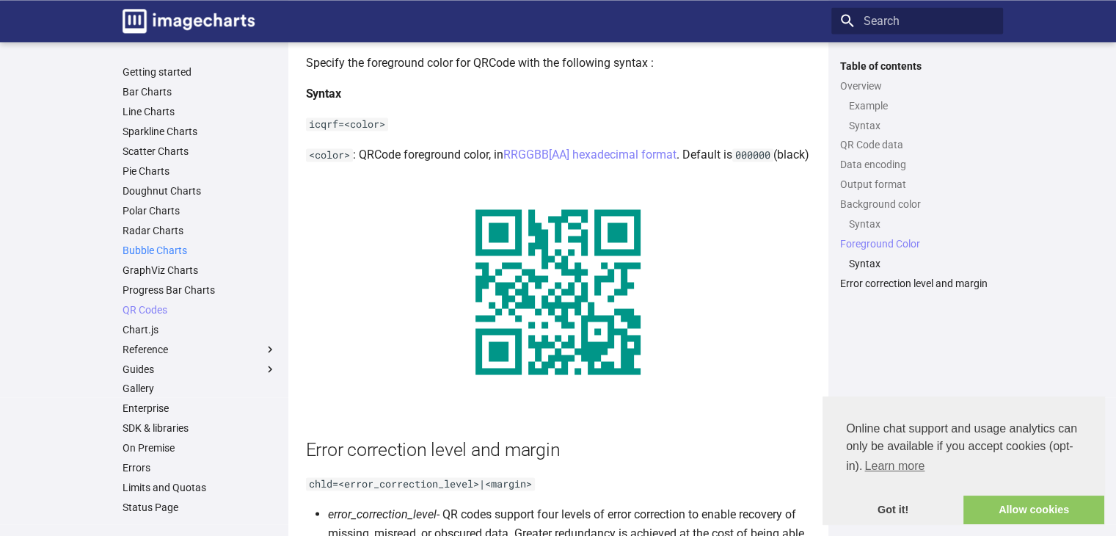
scroll to position [35, 0]
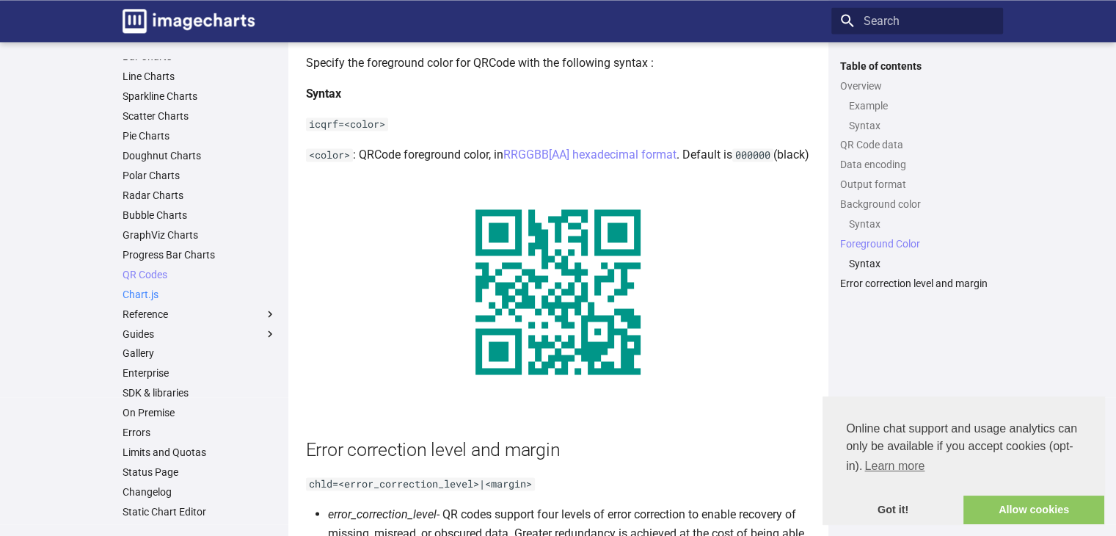
click at [147, 296] on link "Chart.js" at bounding box center [200, 294] width 154 height 13
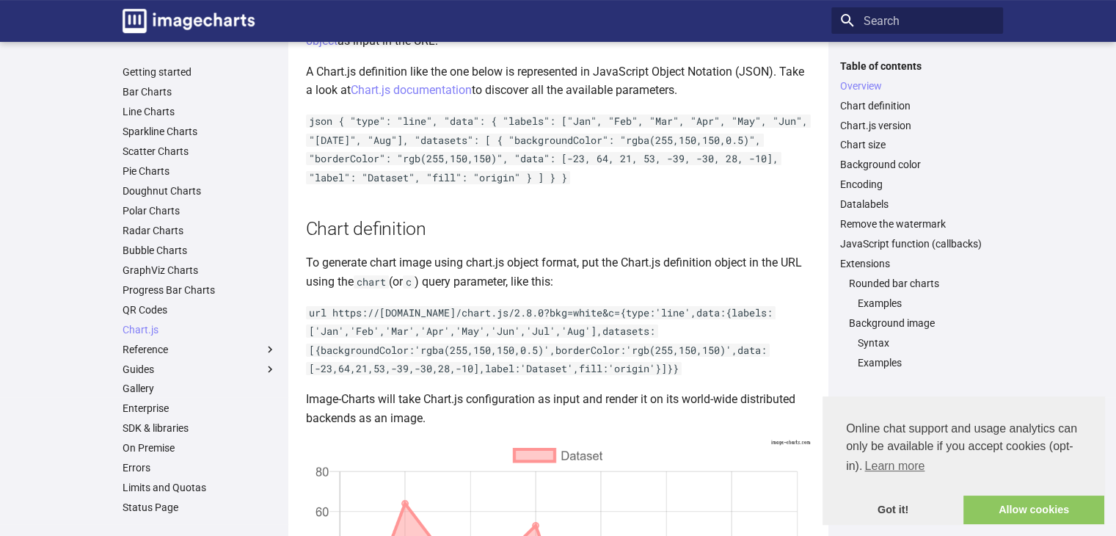
scroll to position [274, 0]
click at [153, 307] on link "QR Codes" at bounding box center [200, 309] width 154 height 13
click at [158, 312] on link "QR Codes" at bounding box center [200, 309] width 154 height 13
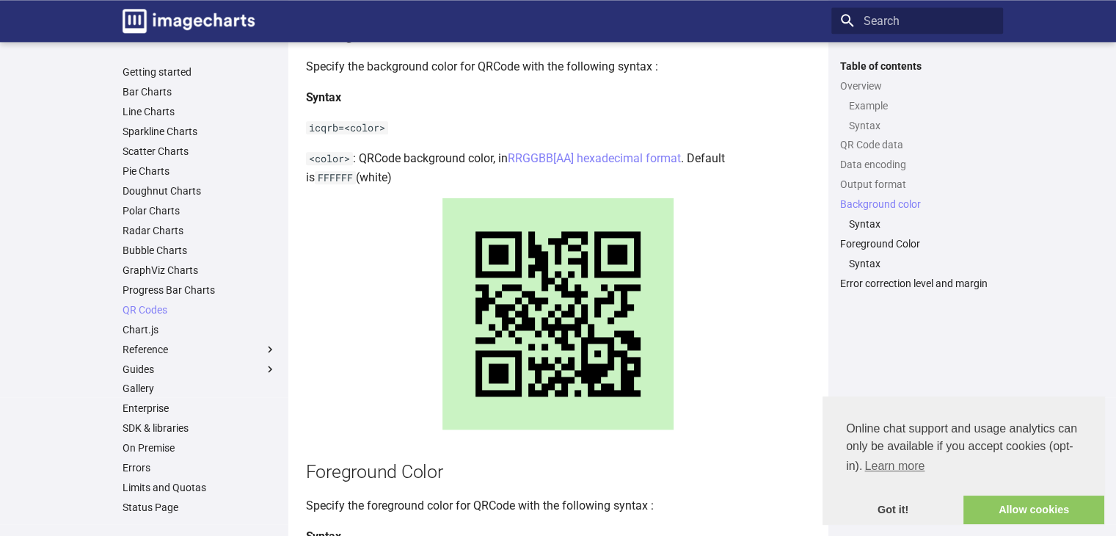
scroll to position [1839, 0]
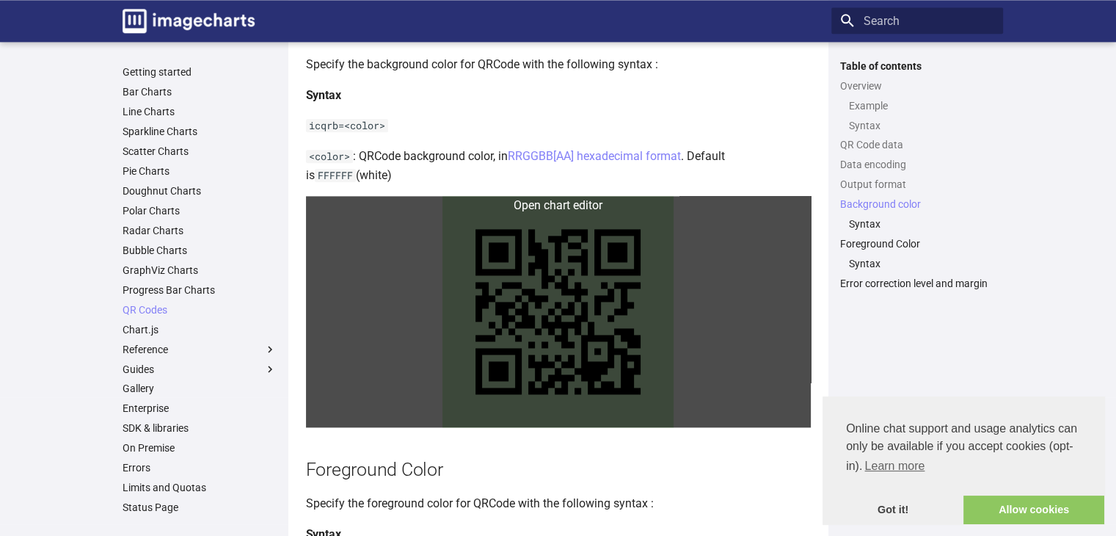
click at [597, 304] on link at bounding box center [558, 311] width 505 height 231
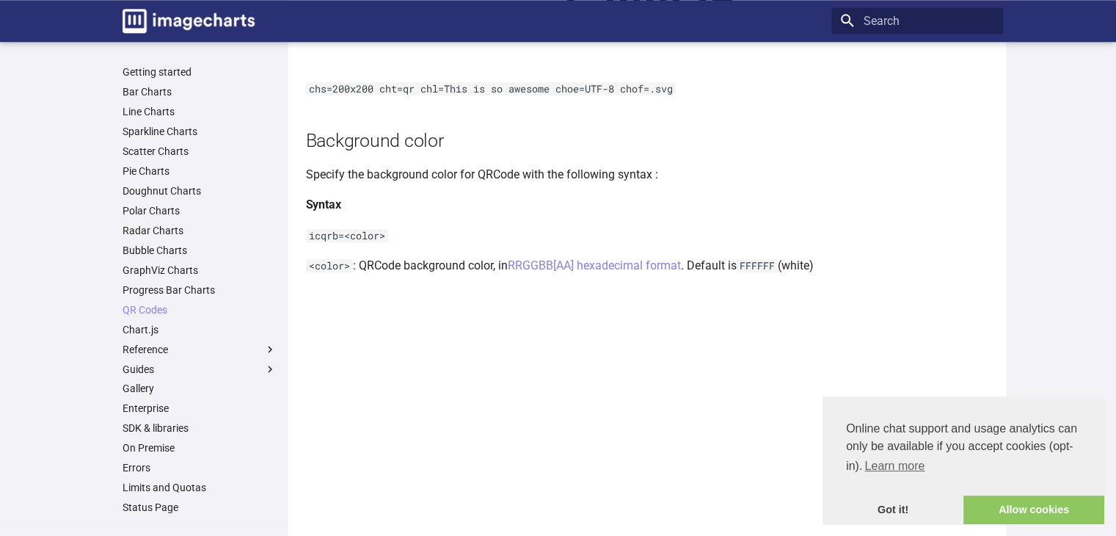
scroll to position [1675, 0]
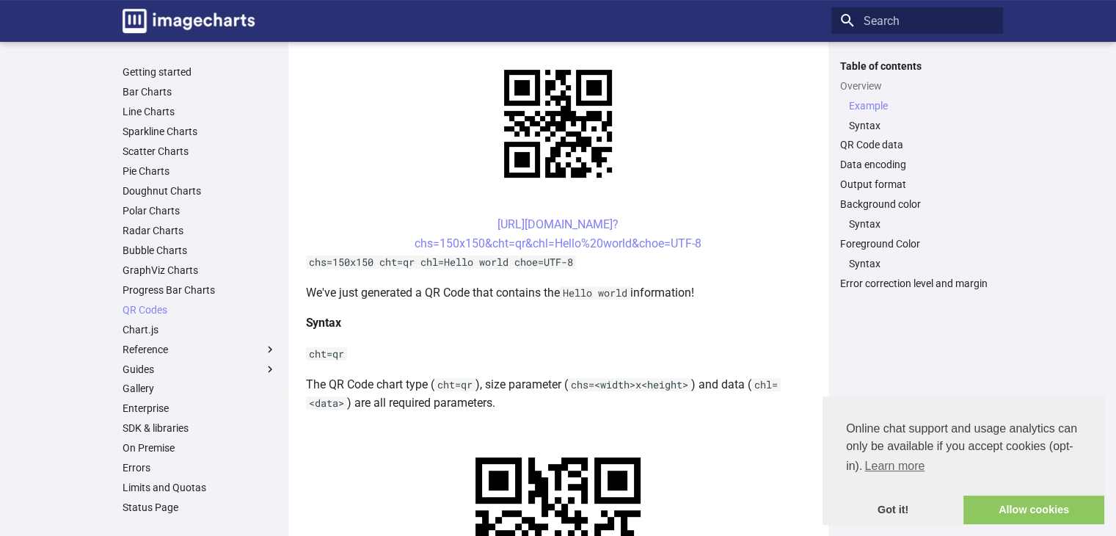
scroll to position [336, 0]
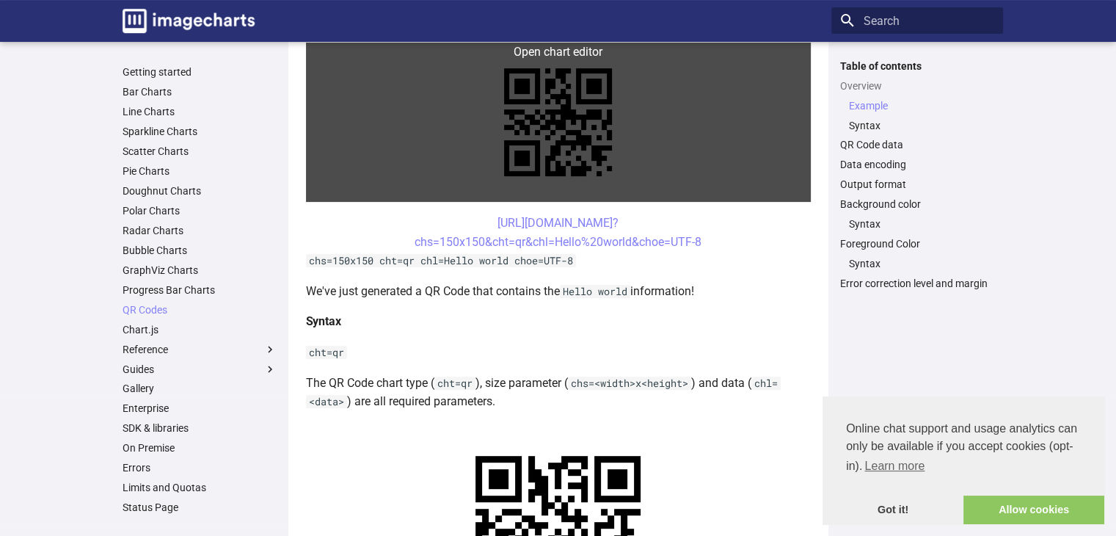
click at [572, 117] on link at bounding box center [558, 122] width 505 height 159
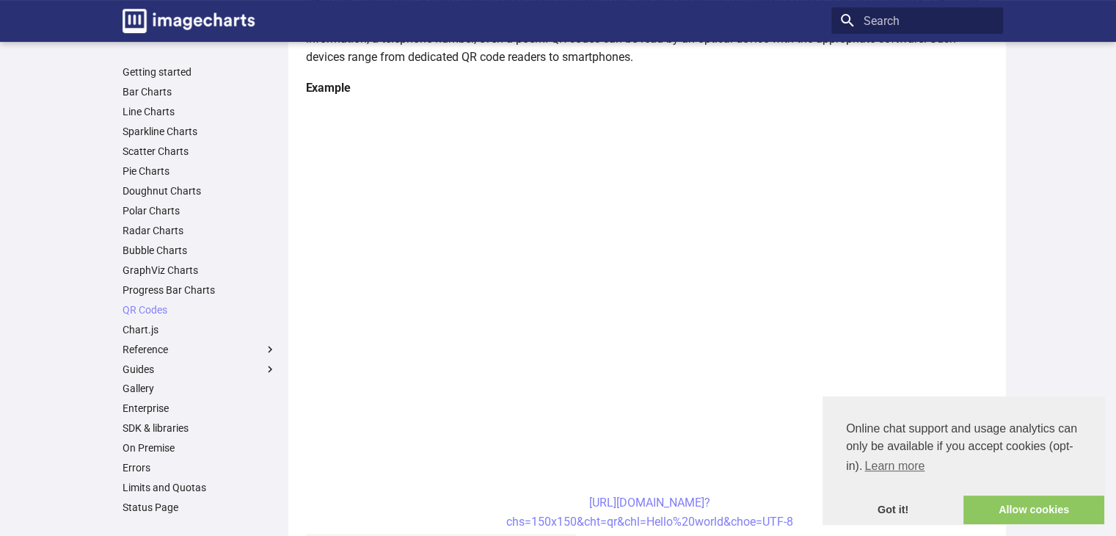
scroll to position [249, 0]
click at [158, 309] on link "QR Codes" at bounding box center [200, 309] width 154 height 13
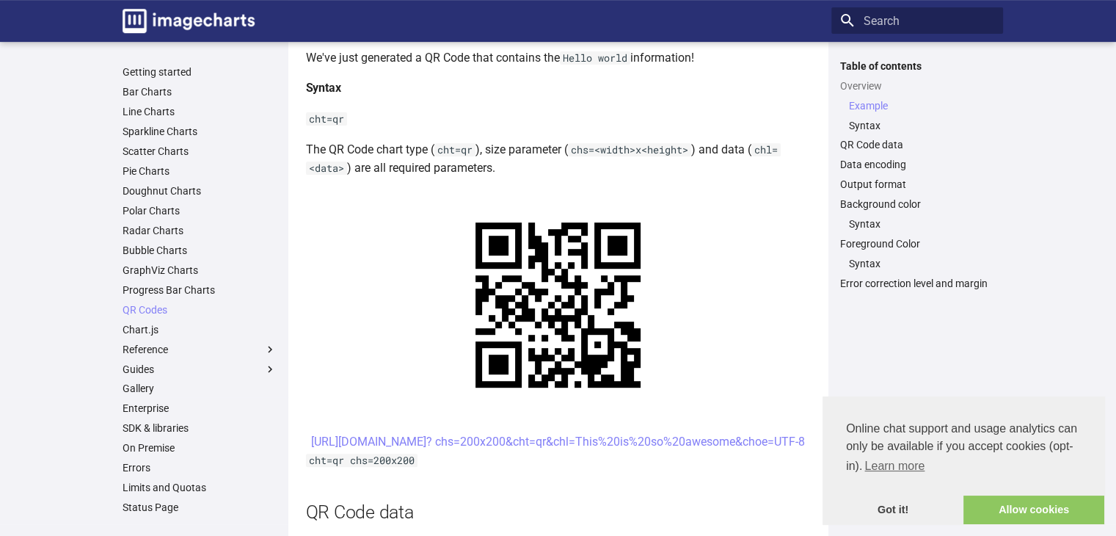
scroll to position [581, 0]
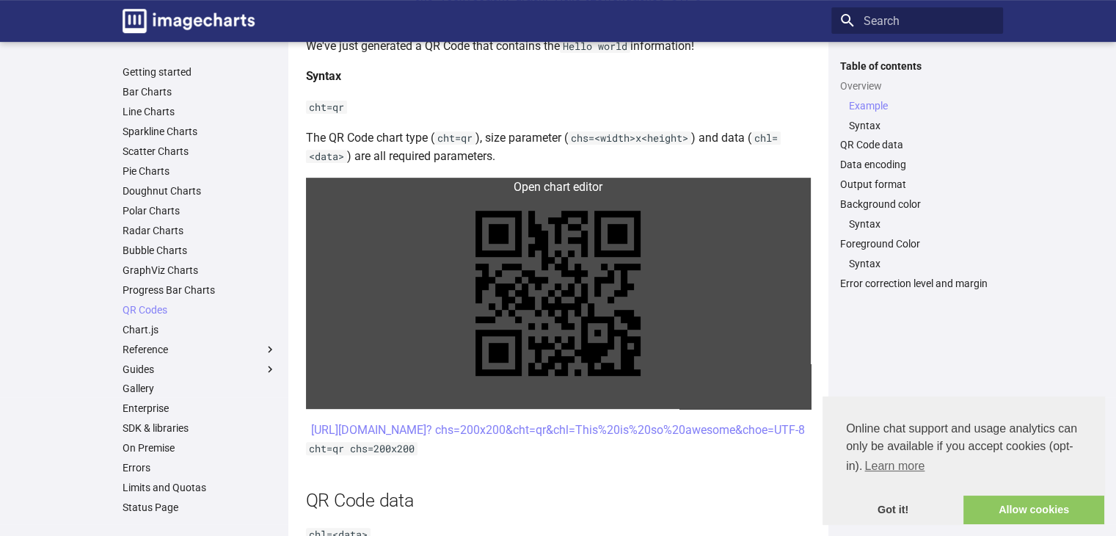
click at [576, 269] on link at bounding box center [558, 293] width 505 height 231
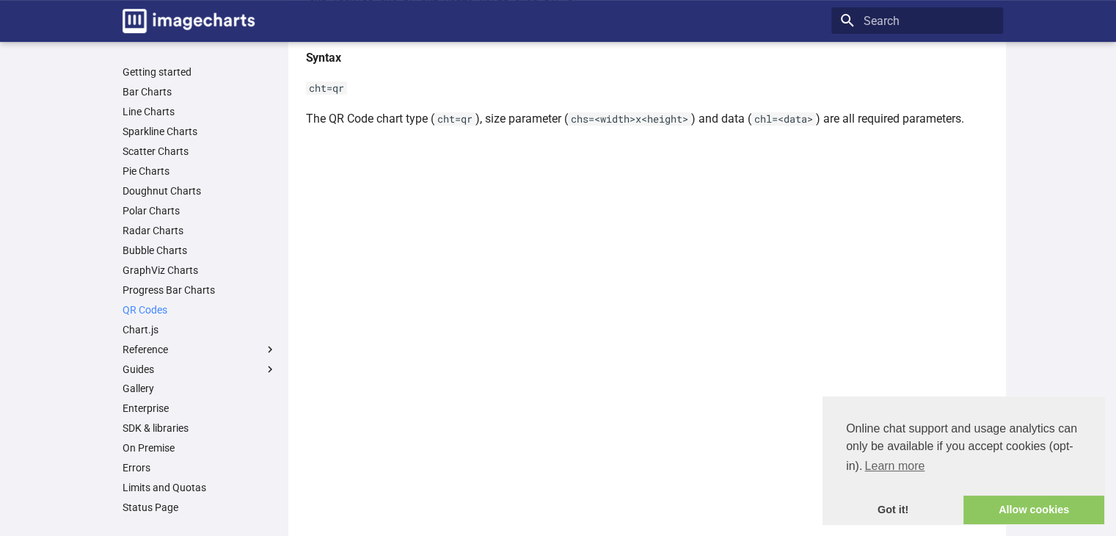
click at [158, 307] on link "QR Codes" at bounding box center [200, 309] width 154 height 13
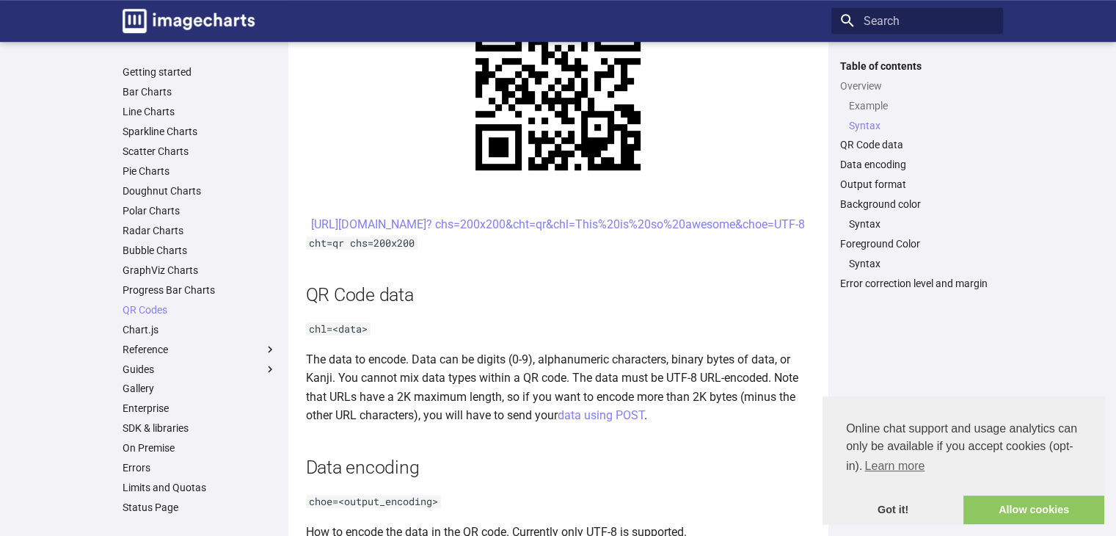
scroll to position [785, 0]
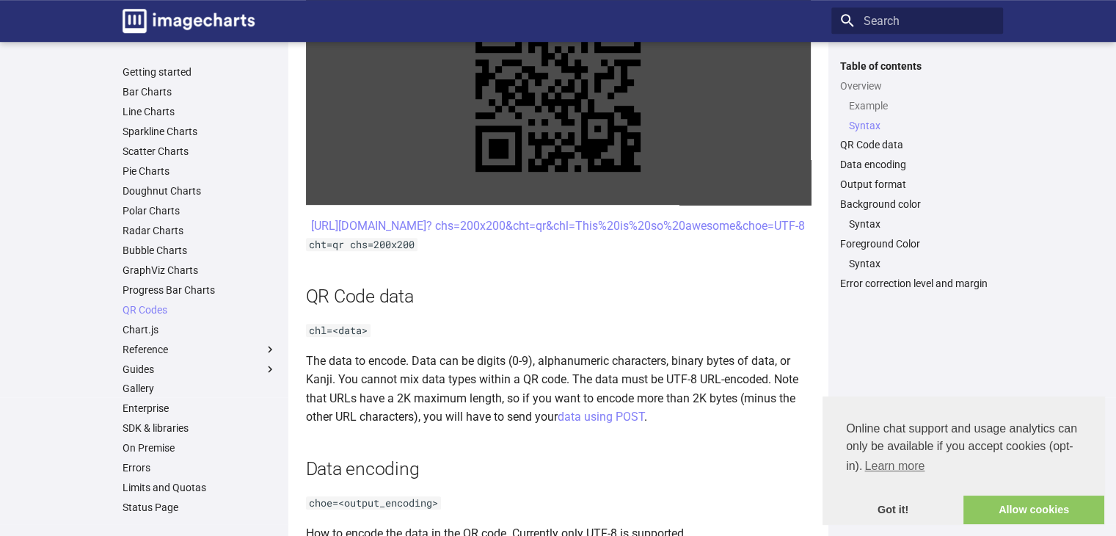
click at [543, 112] on link at bounding box center [558, 89] width 505 height 231
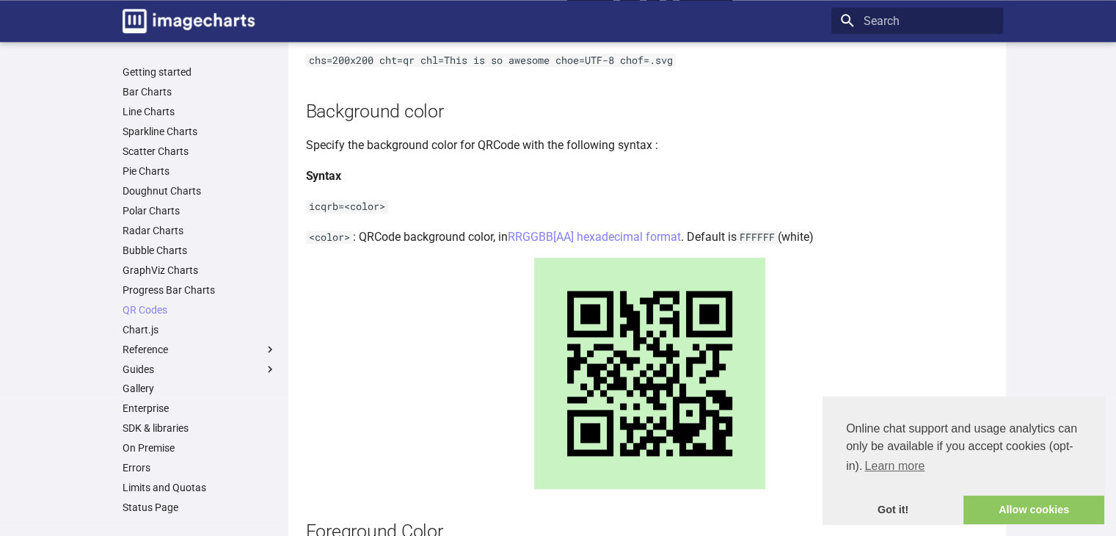
scroll to position [1954, 0]
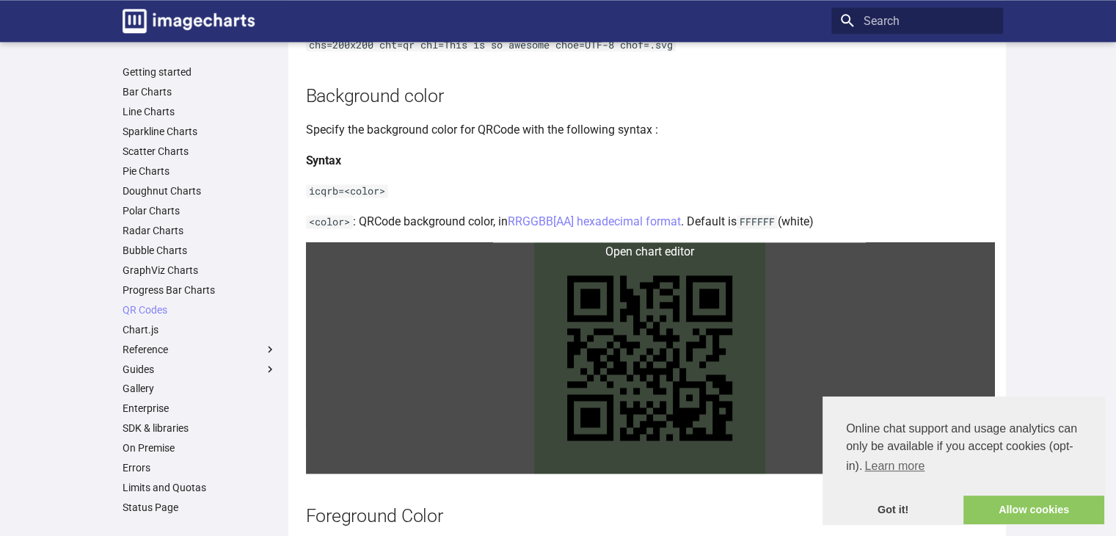
click at [693, 376] on link at bounding box center [650, 357] width 688 height 231
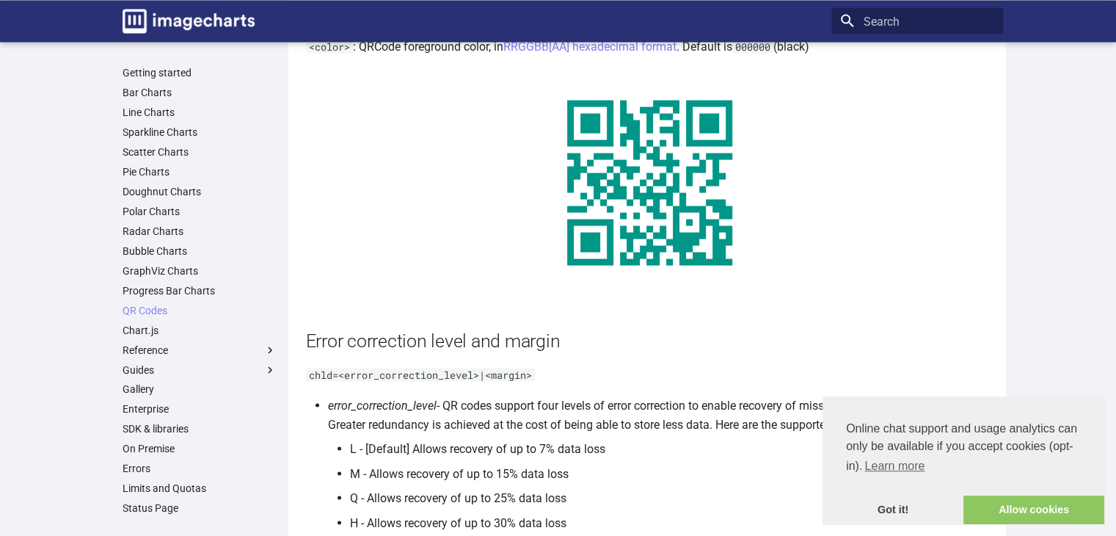
scroll to position [2785, 0]
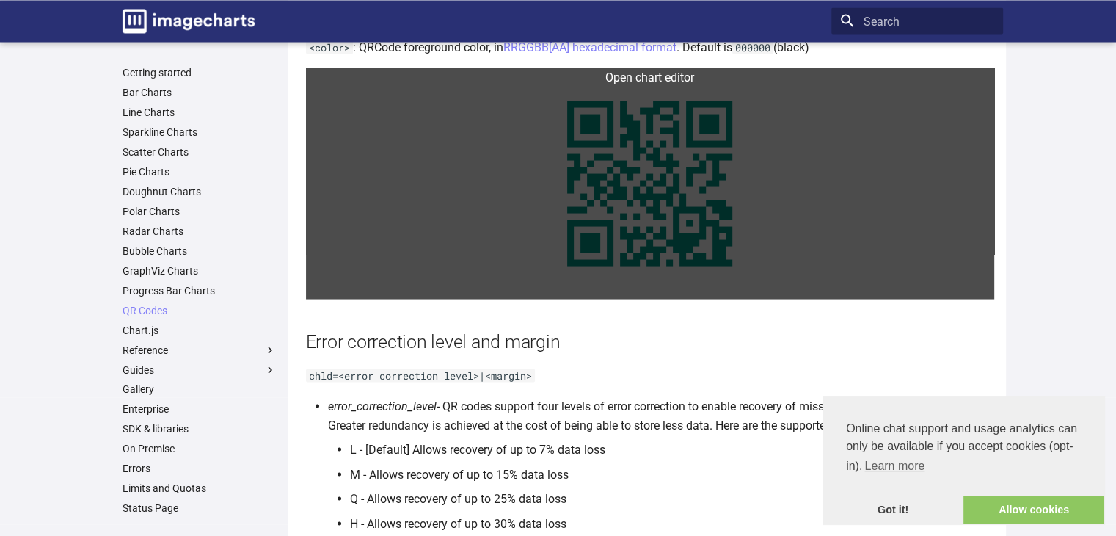
click at [696, 241] on link at bounding box center [650, 183] width 688 height 231
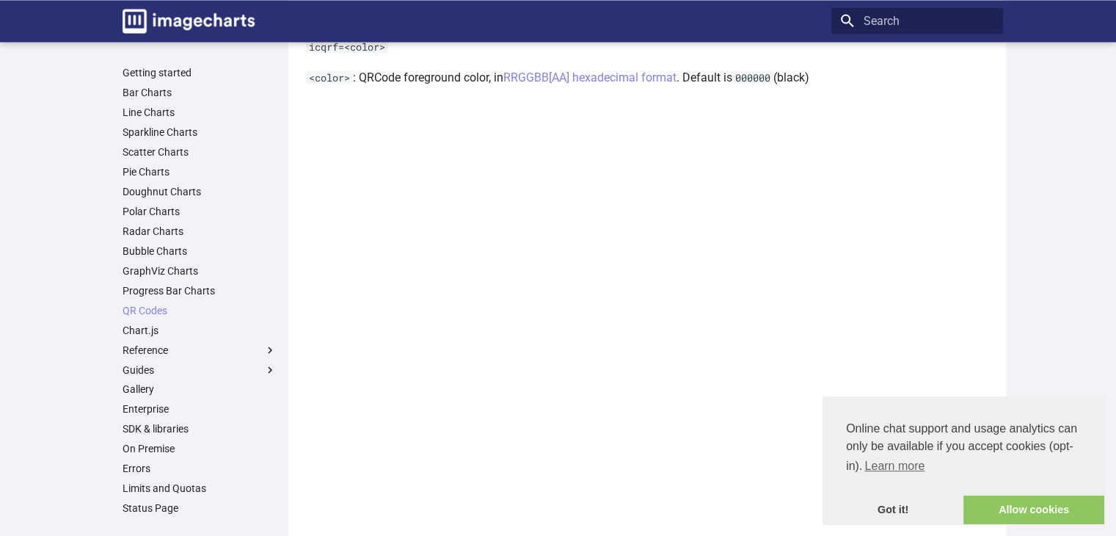
scroll to position [2756, 0]
click at [881, 511] on link "Got it!" at bounding box center [892, 509] width 141 height 29
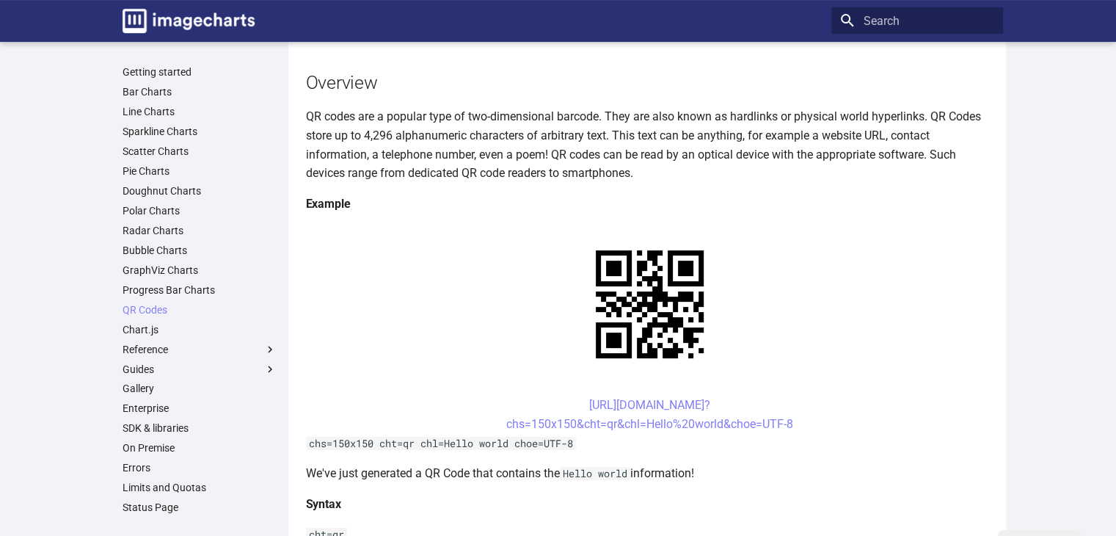
scroll to position [135, 0]
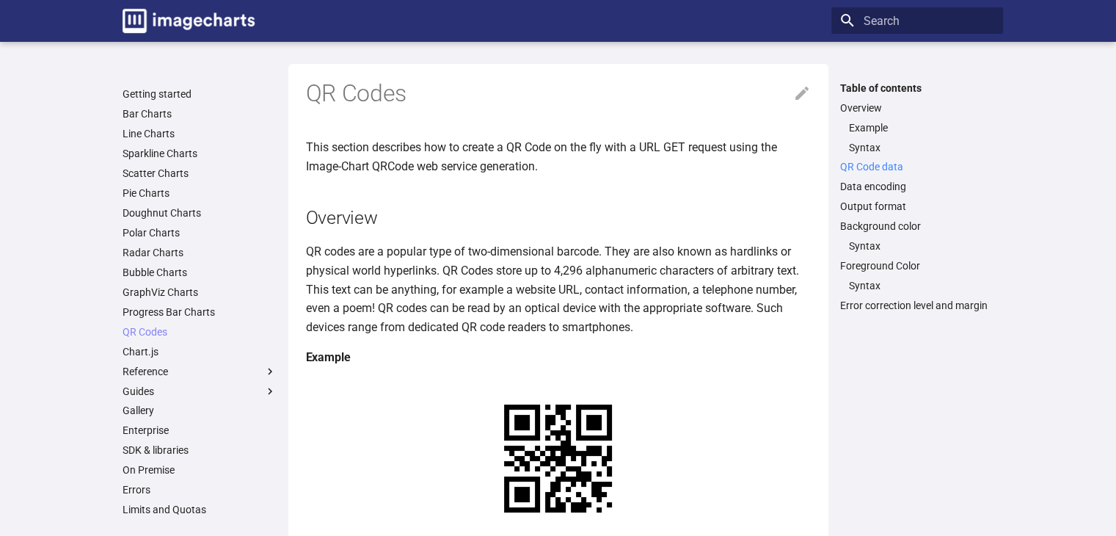
click at [888, 167] on link "QR Code data" at bounding box center [917, 166] width 154 height 13
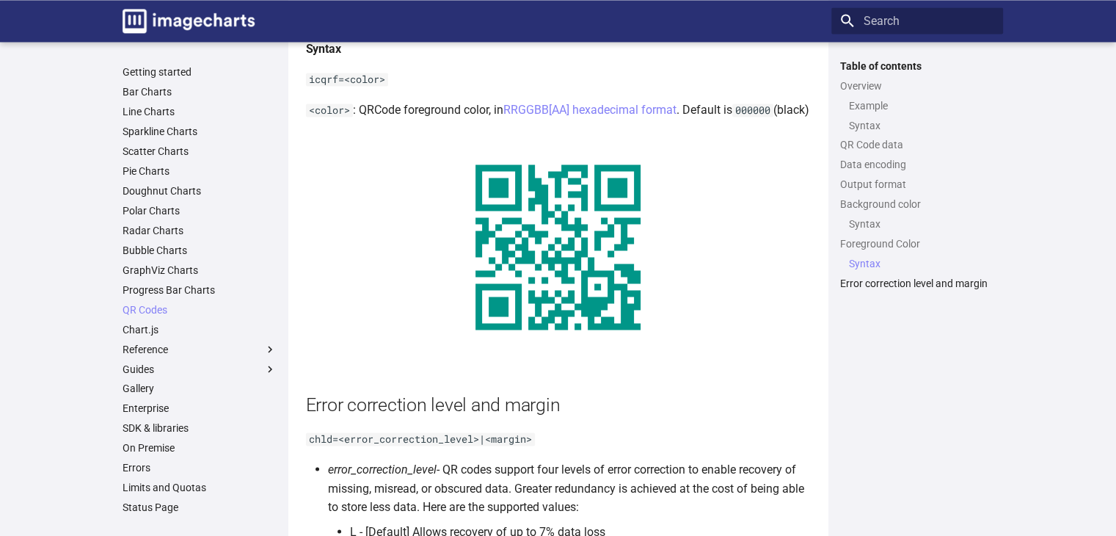
scroll to position [2324, 0]
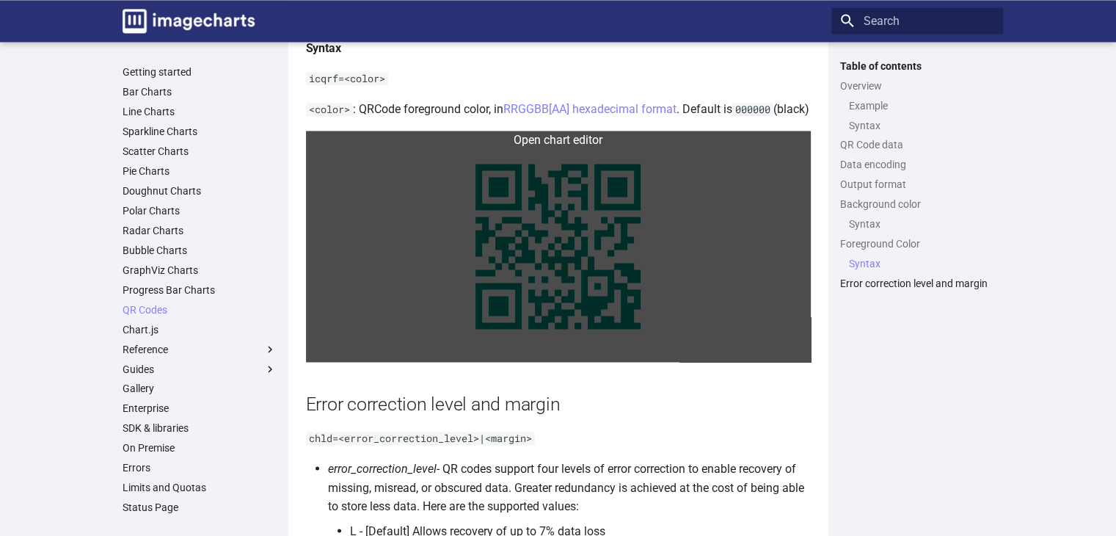
click at [565, 176] on link at bounding box center [558, 246] width 505 height 231
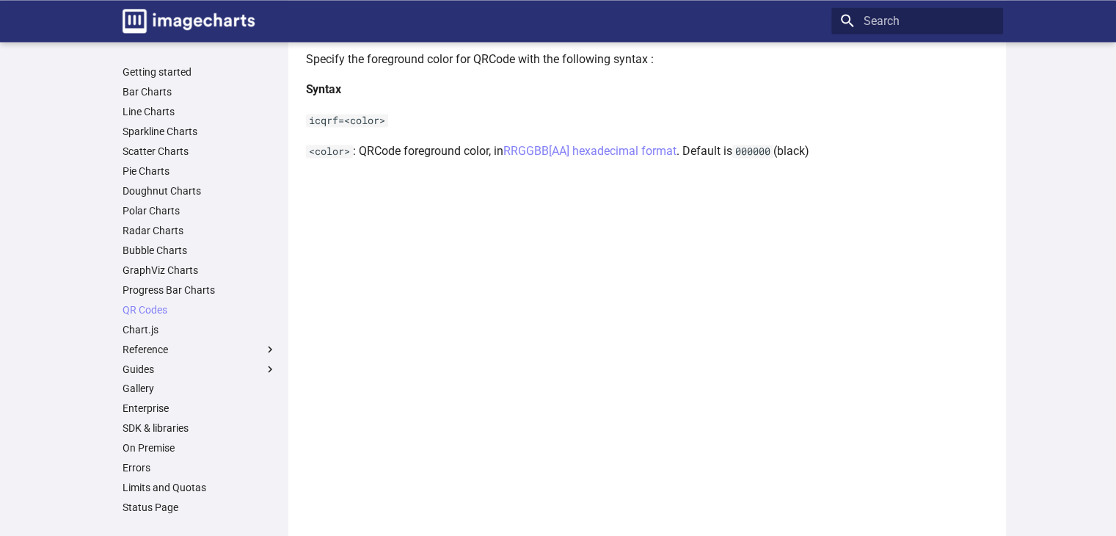
scroll to position [2207, 0]
